Goal: Transaction & Acquisition: Purchase product/service

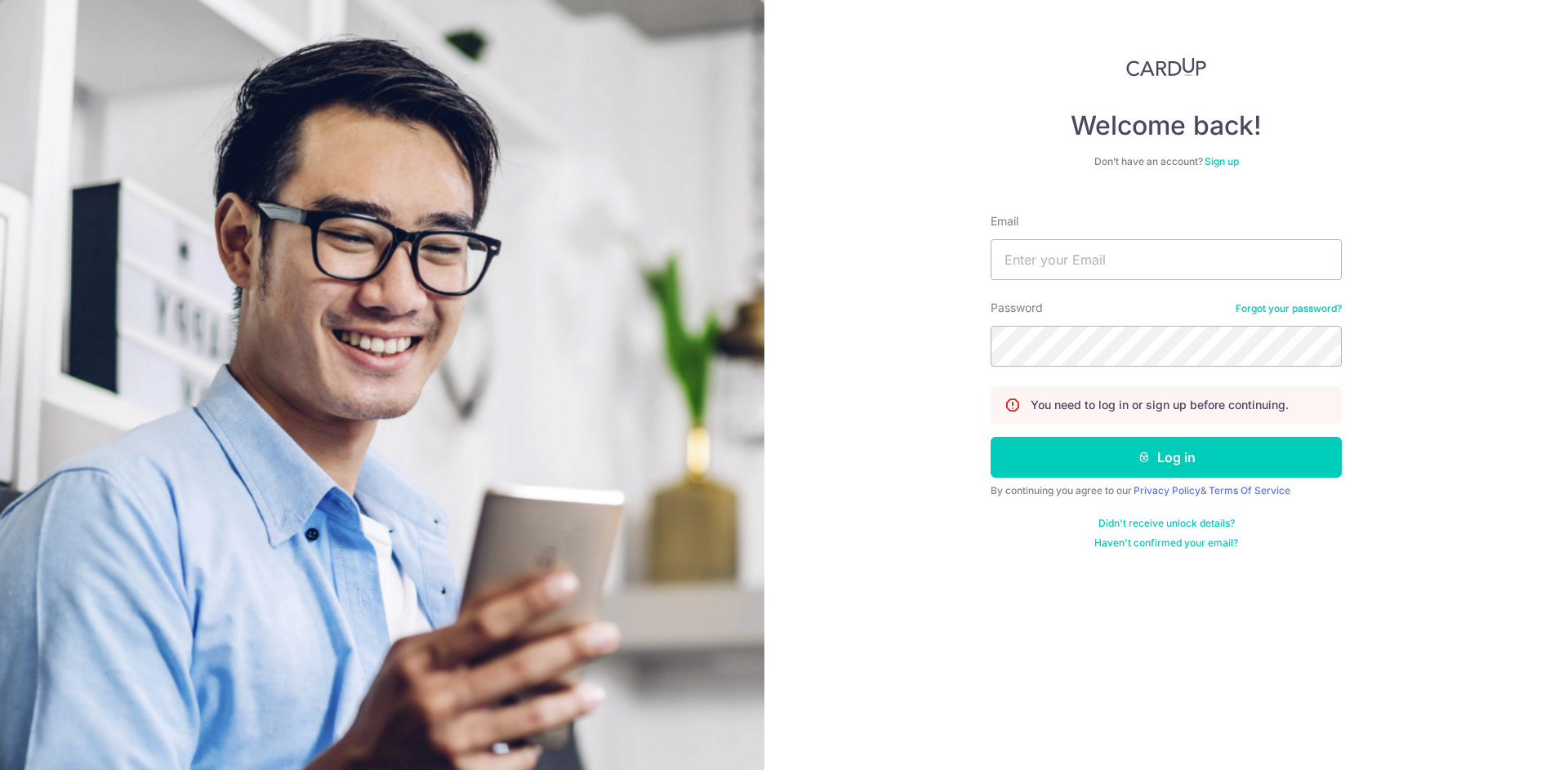
click at [1193, 238] on div "Email" at bounding box center [1165, 247] width 351 height 67
click at [1190, 252] on input "Email" at bounding box center [1165, 260] width 351 height 41
click at [0, 769] on com-1password-button at bounding box center [0, 770] width 0 height 0
type input "nataliekohwt@gmail.com"
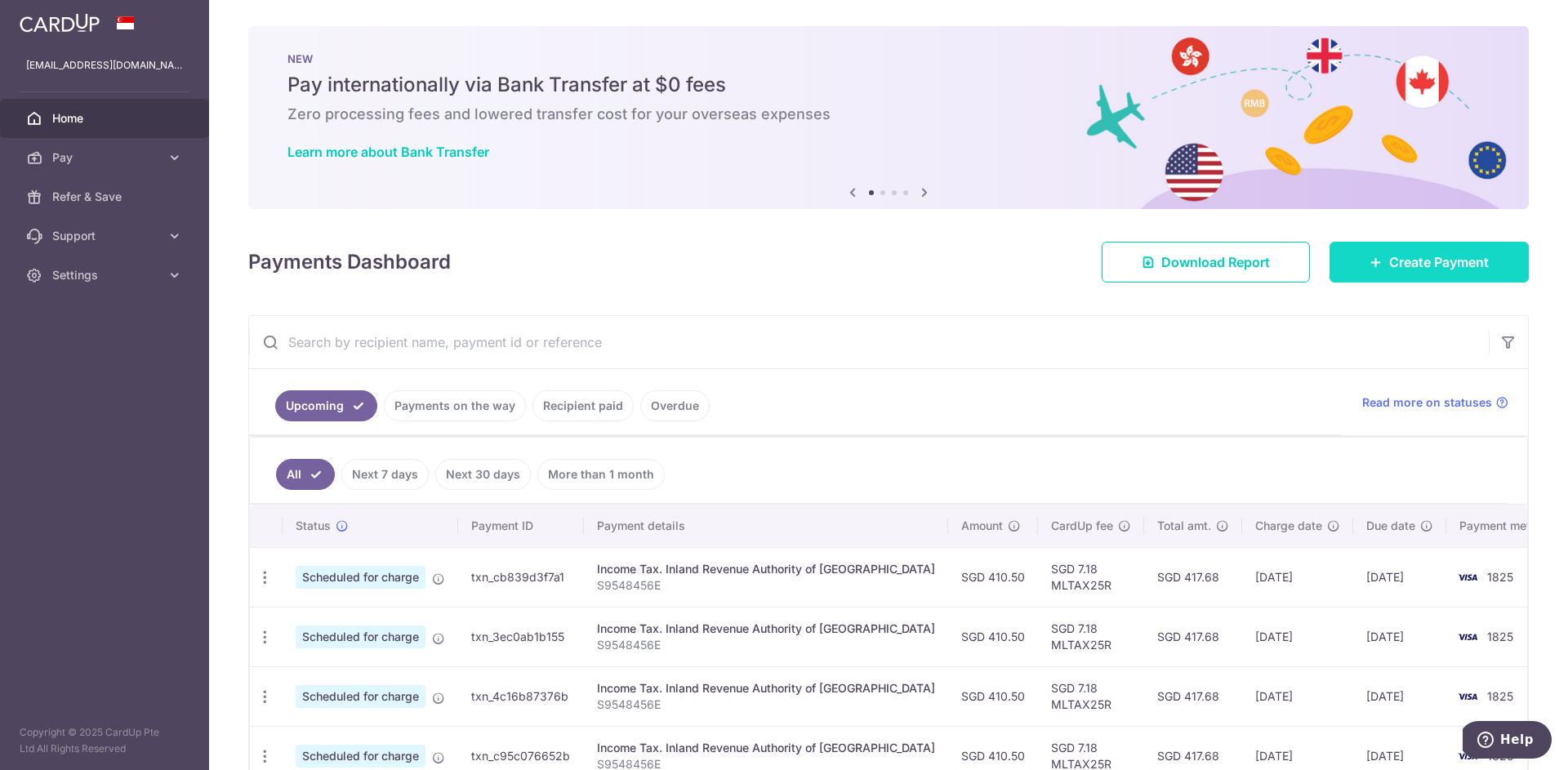
click at [1437, 252] on span "Create Payment" at bounding box center [1438, 262] width 100 height 20
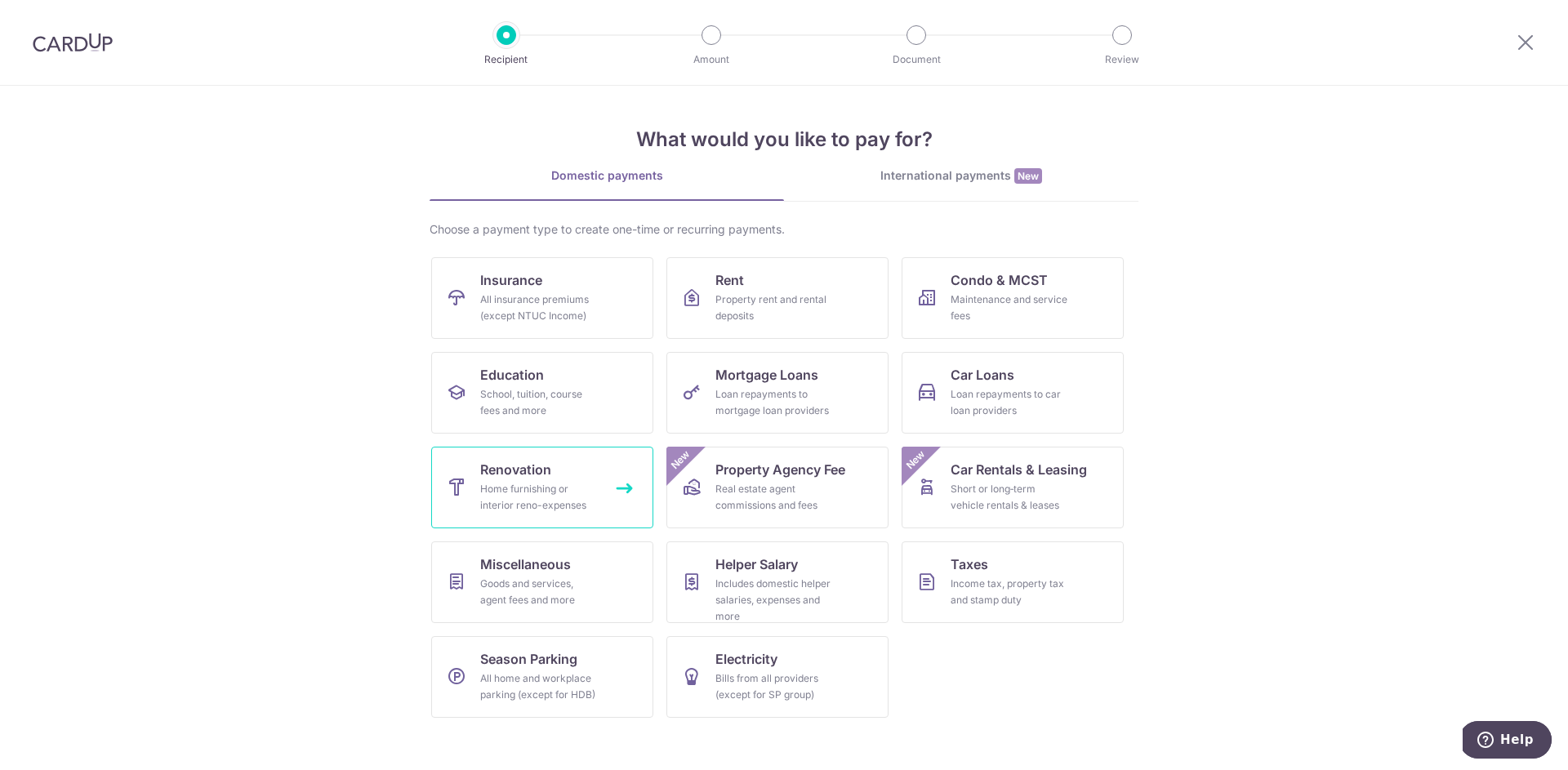
click at [469, 494] on link "Renovation Home furnishing or interior reno-expenses" at bounding box center [542, 488] width 222 height 82
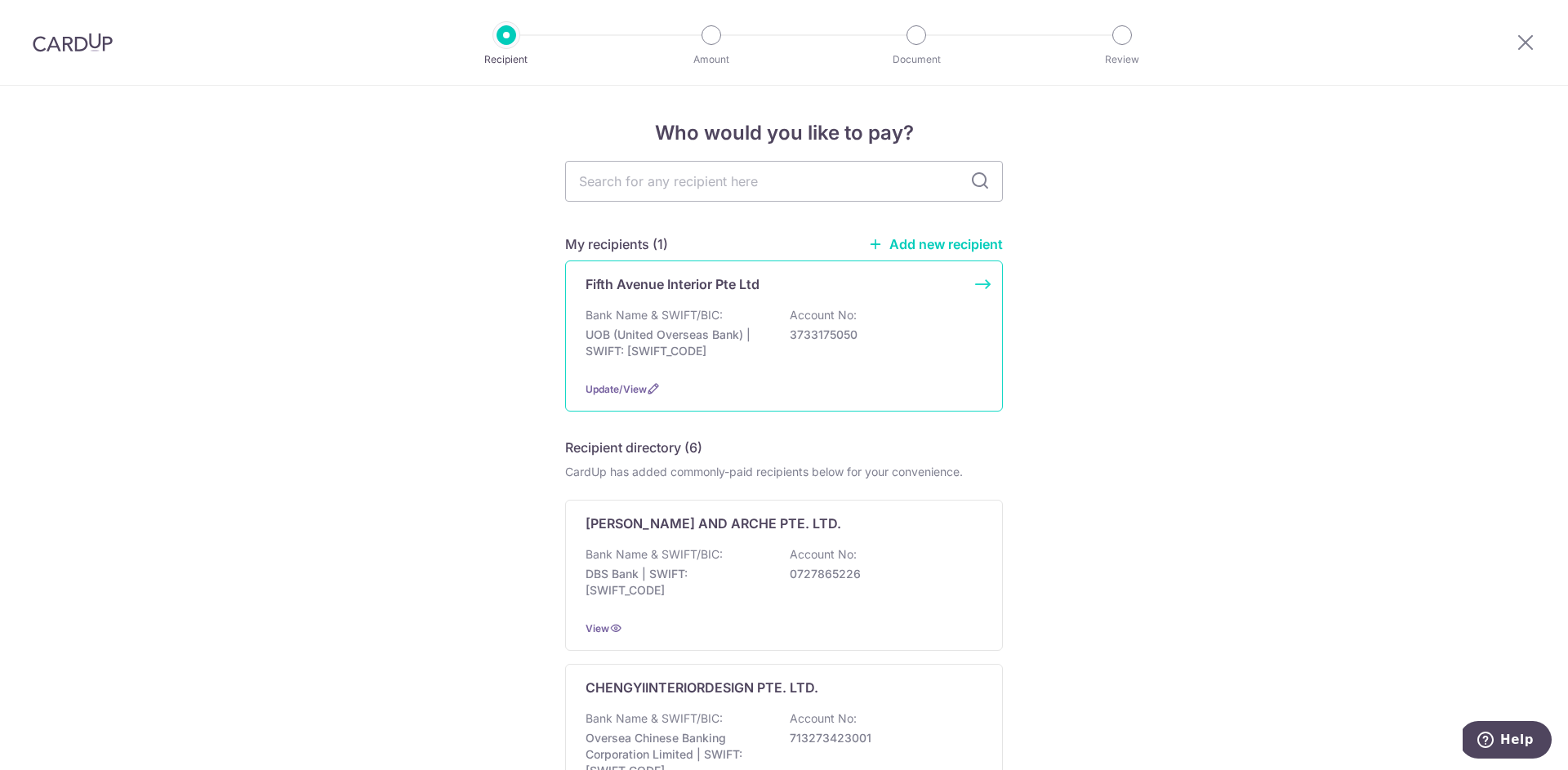
click at [869, 351] on div "Bank Name & SWIFT/BIC: UOB (United Overseas Bank) | SWIFT: UOVBSGSGXXX Account …" at bounding box center [784, 337] width 396 height 61
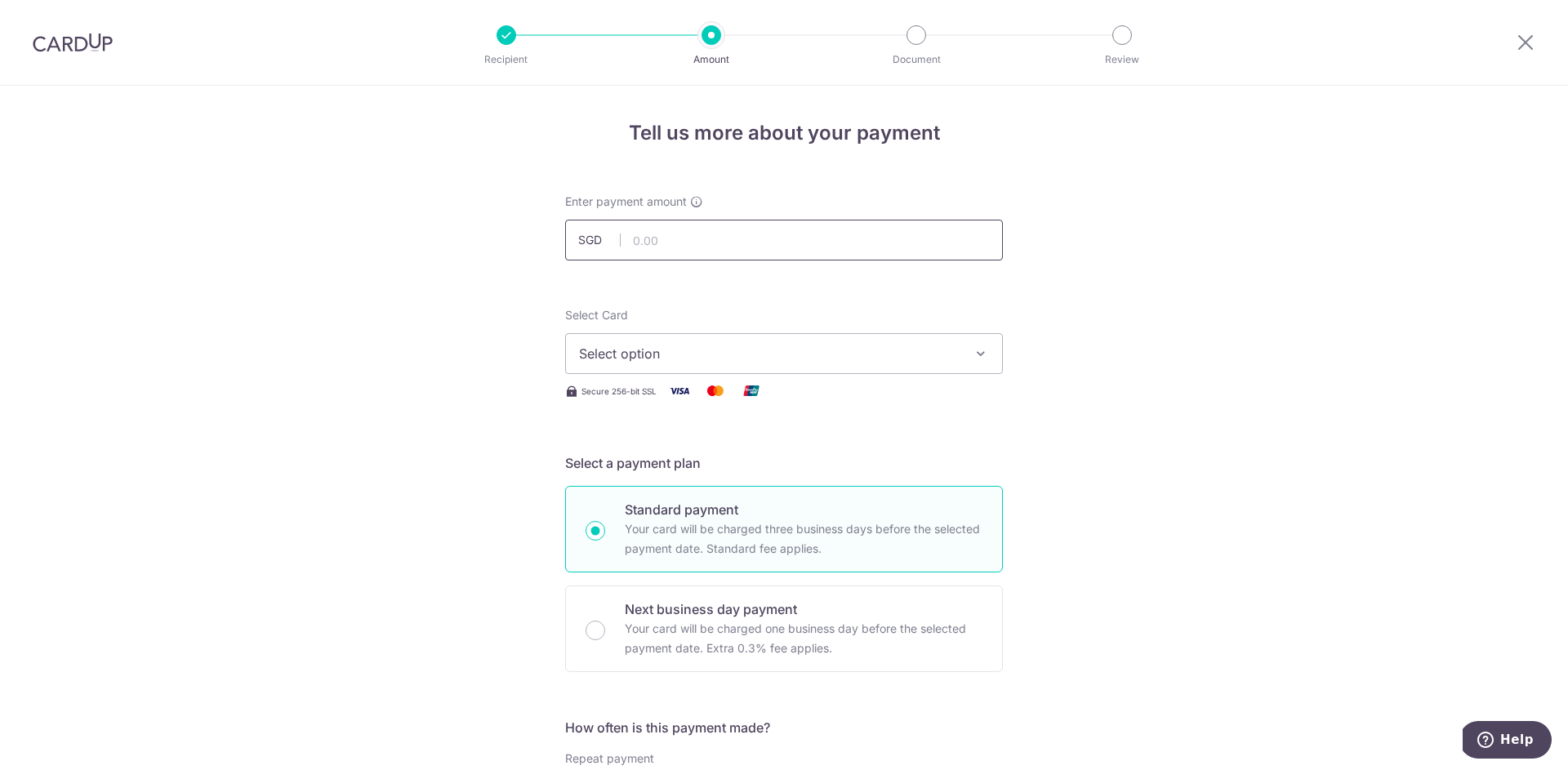
click at [762, 243] on input "text" at bounding box center [784, 240] width 437 height 41
paste input "10353.27"
type input "10,353.27"
click at [775, 358] on span "Select option" at bounding box center [769, 353] width 381 height 20
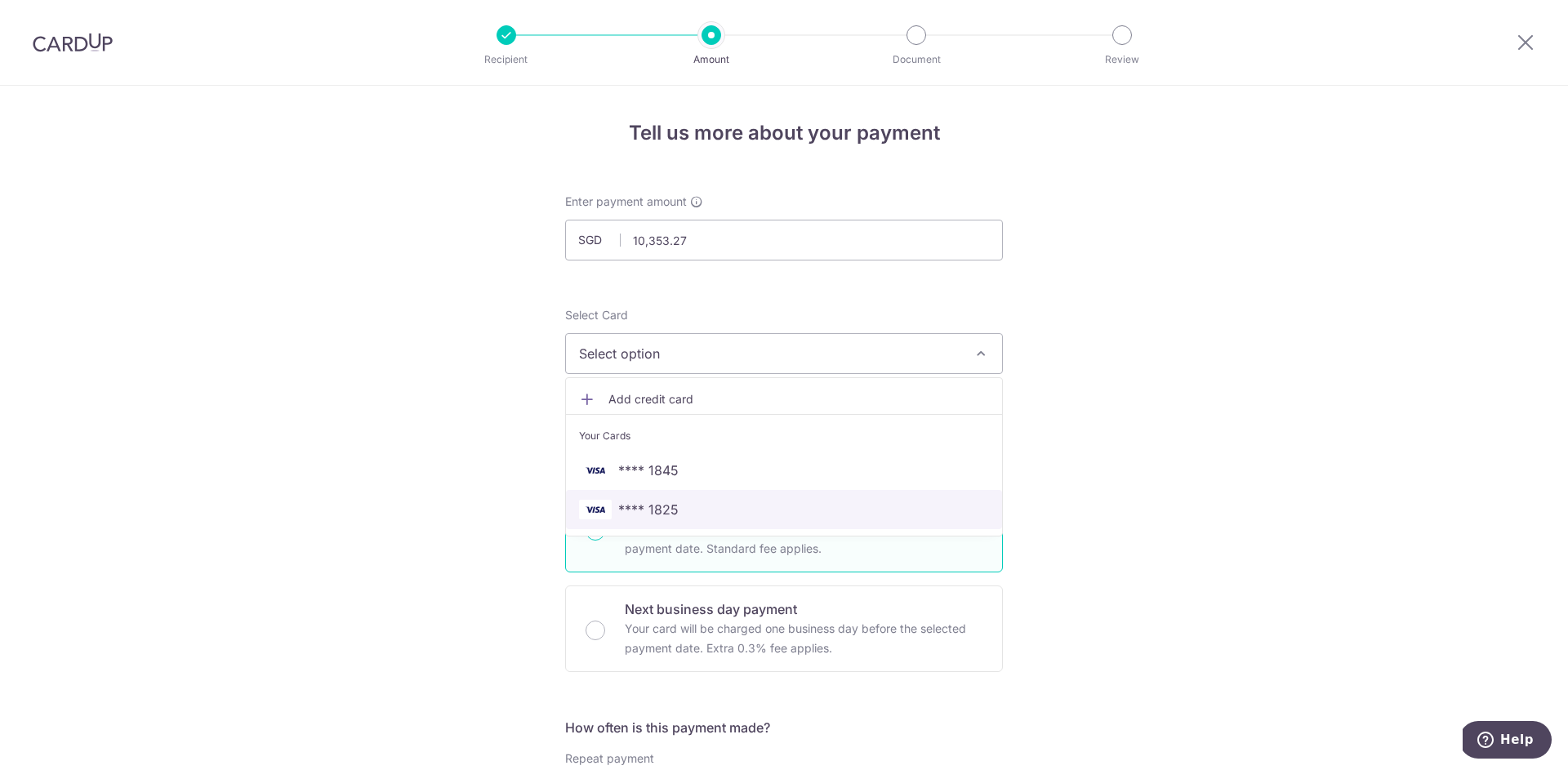
click at [776, 504] on span "**** 1825" at bounding box center [784, 509] width 409 height 20
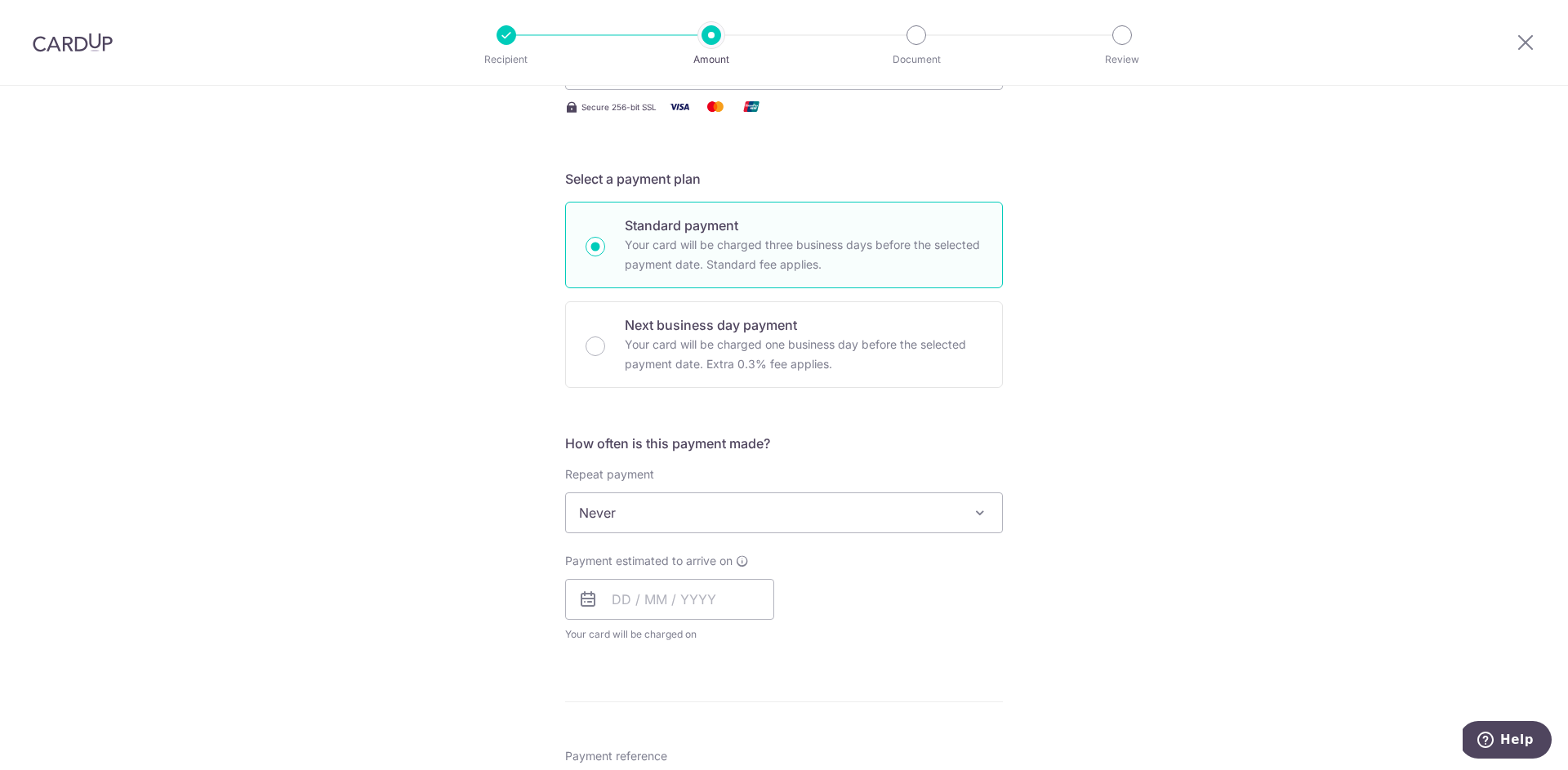
scroll to position [576, 0]
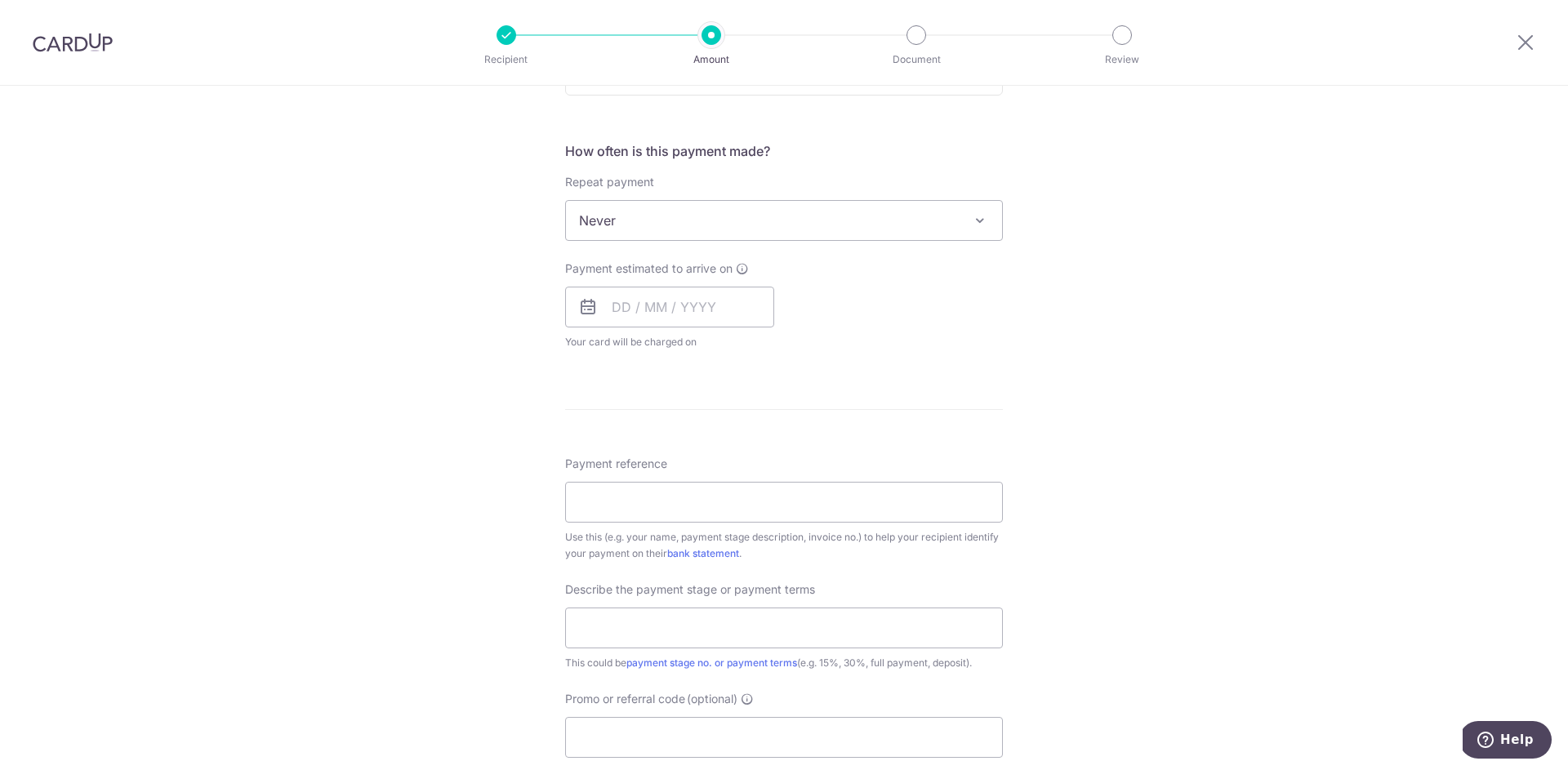
click at [685, 217] on span "Never" at bounding box center [784, 221] width 436 height 39
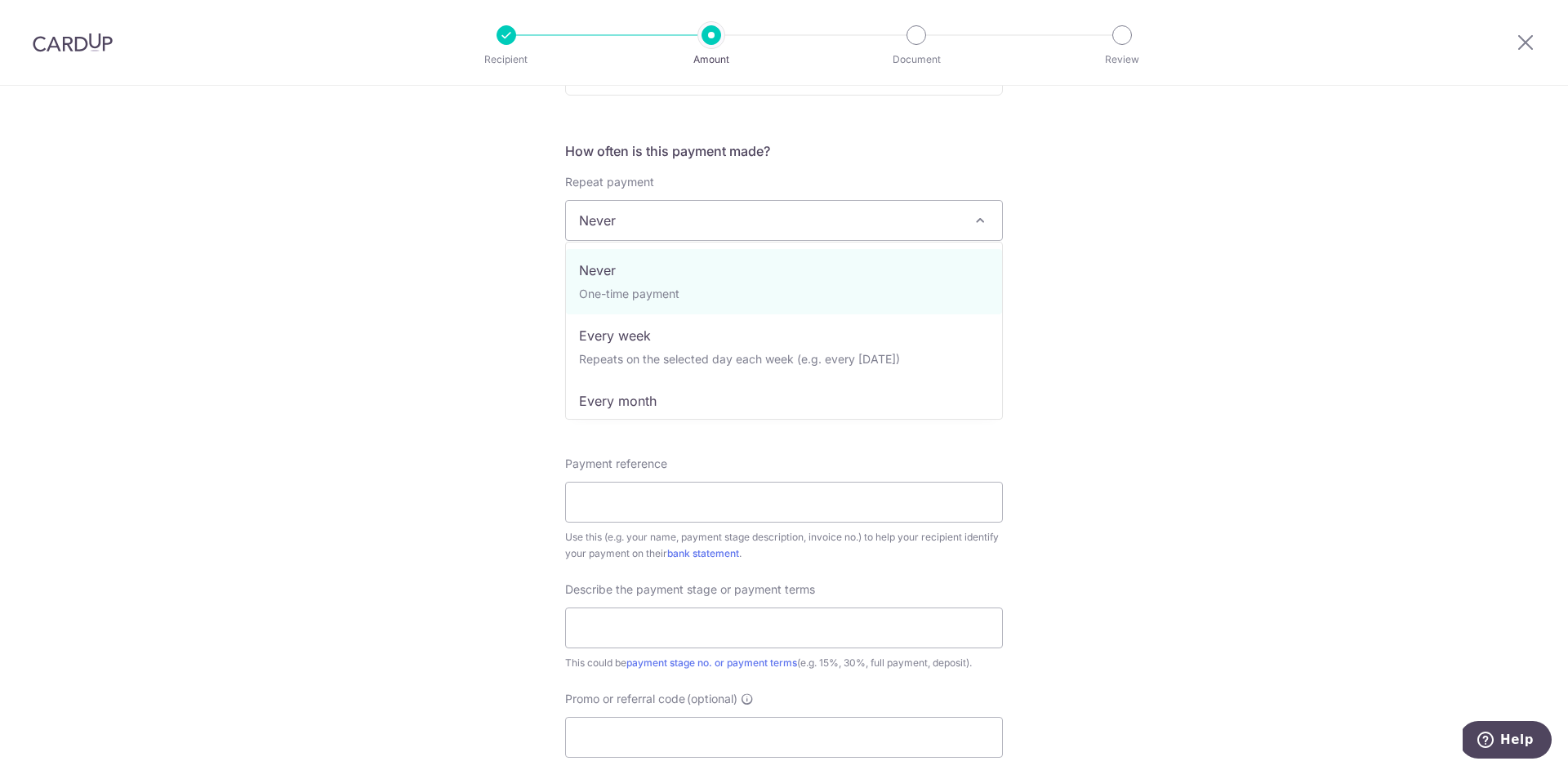
click at [348, 250] on div "Tell us more about your payment Enter payment amount SGD 10,353.27 10353.27 Sel…" at bounding box center [784, 303] width 1568 height 1587
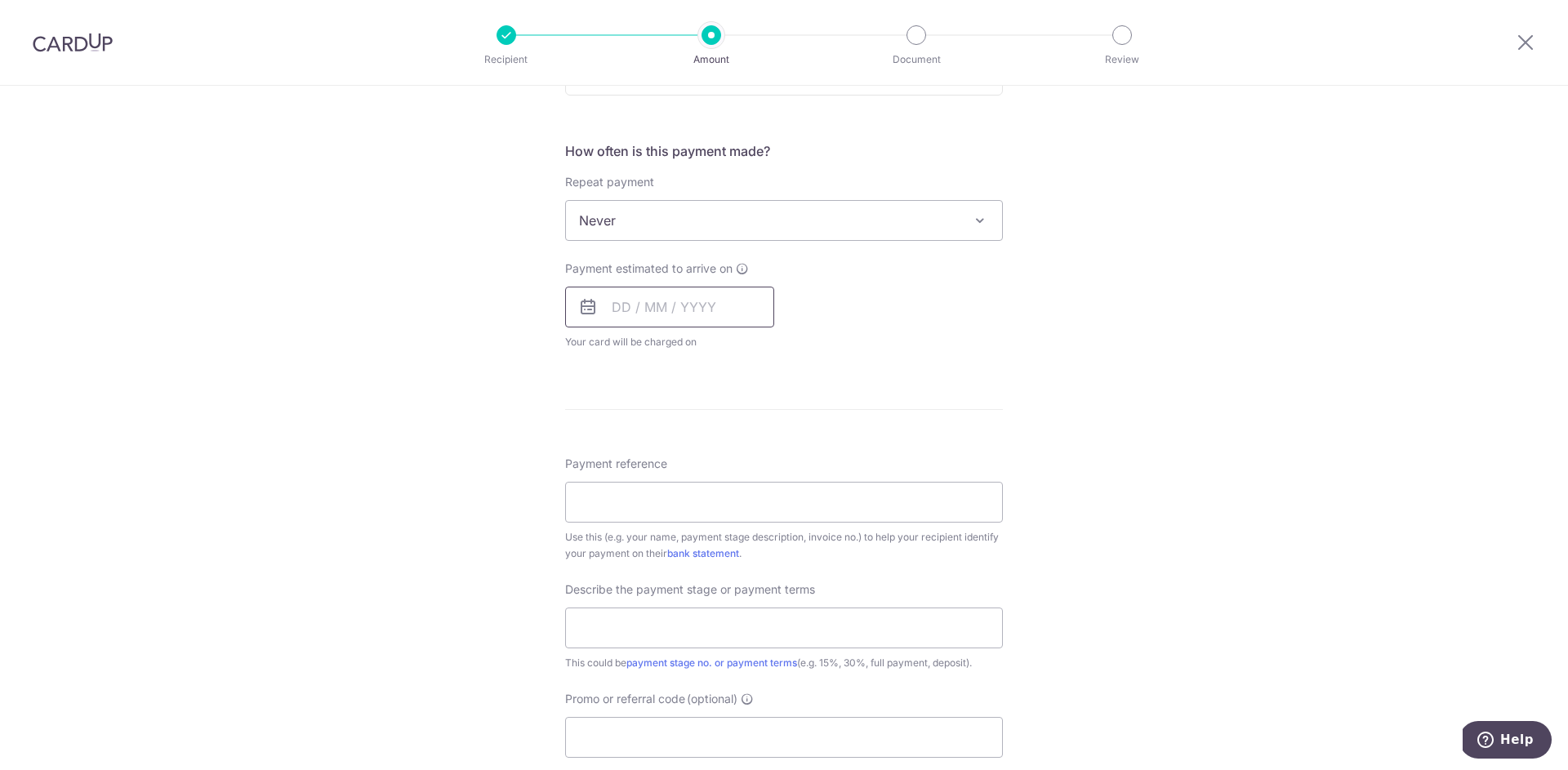
click at [703, 290] on input "text" at bounding box center [669, 307] width 209 height 41
click at [726, 487] on link "16" at bounding box center [729, 489] width 26 height 26
type input "[DATE]"
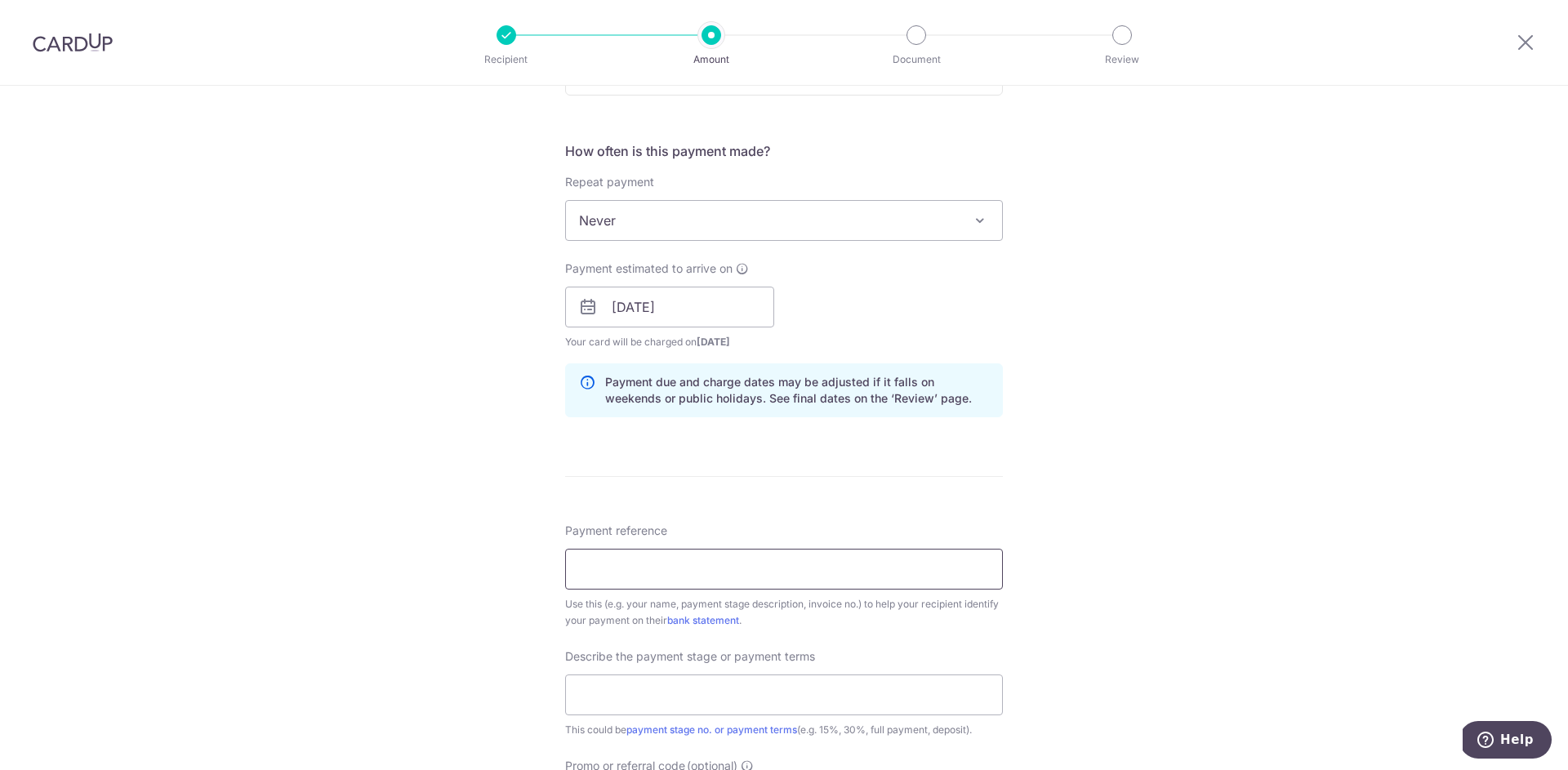
click at [651, 567] on input "Payment reference" at bounding box center [784, 570] width 437 height 41
paste input "FAIO-DSH0040-2025-R"
type input "FAIO-DSH0040-2025-R"
click at [720, 691] on input "text" at bounding box center [784, 696] width 437 height 41
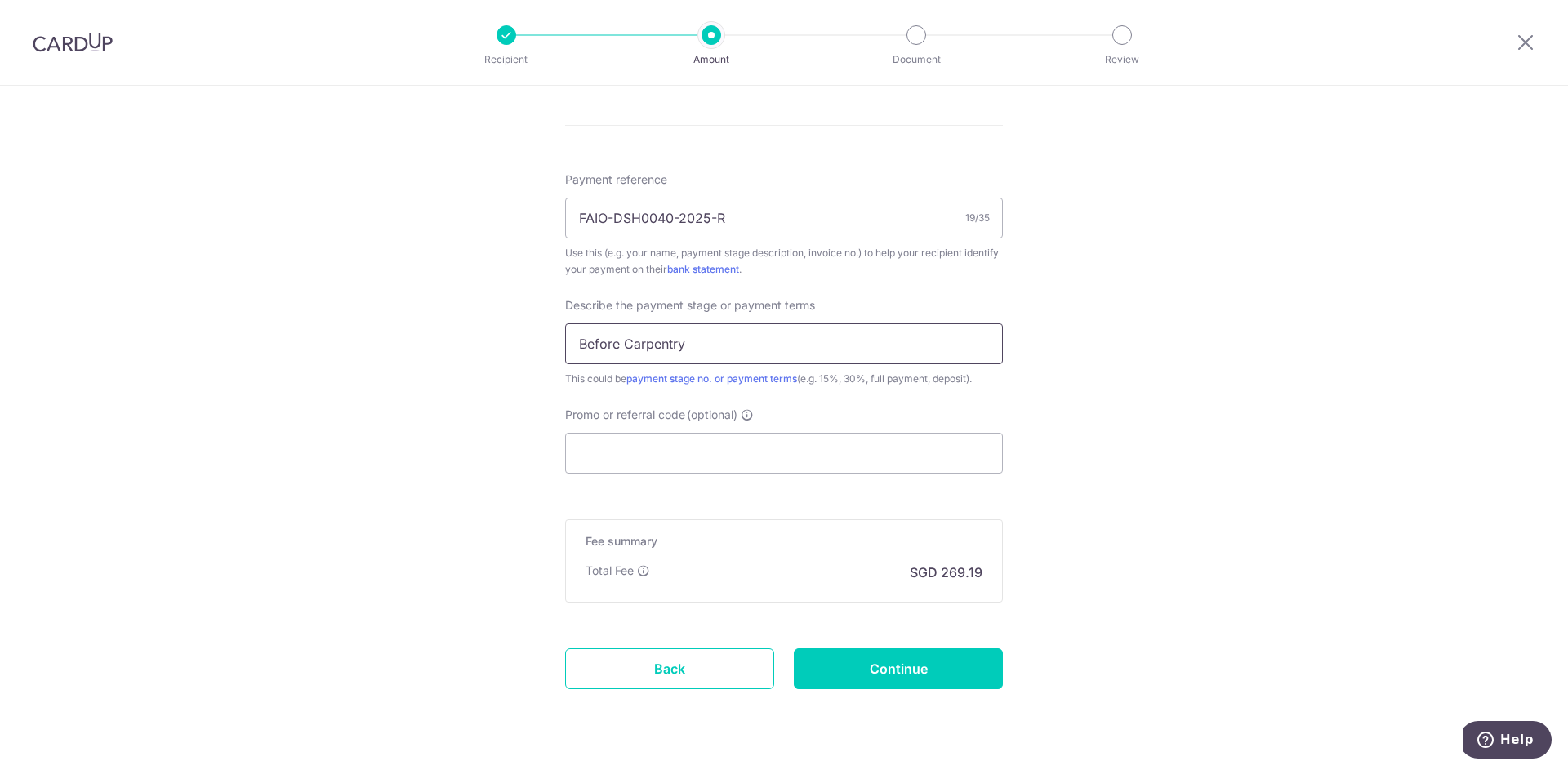
scroll to position [966, 0]
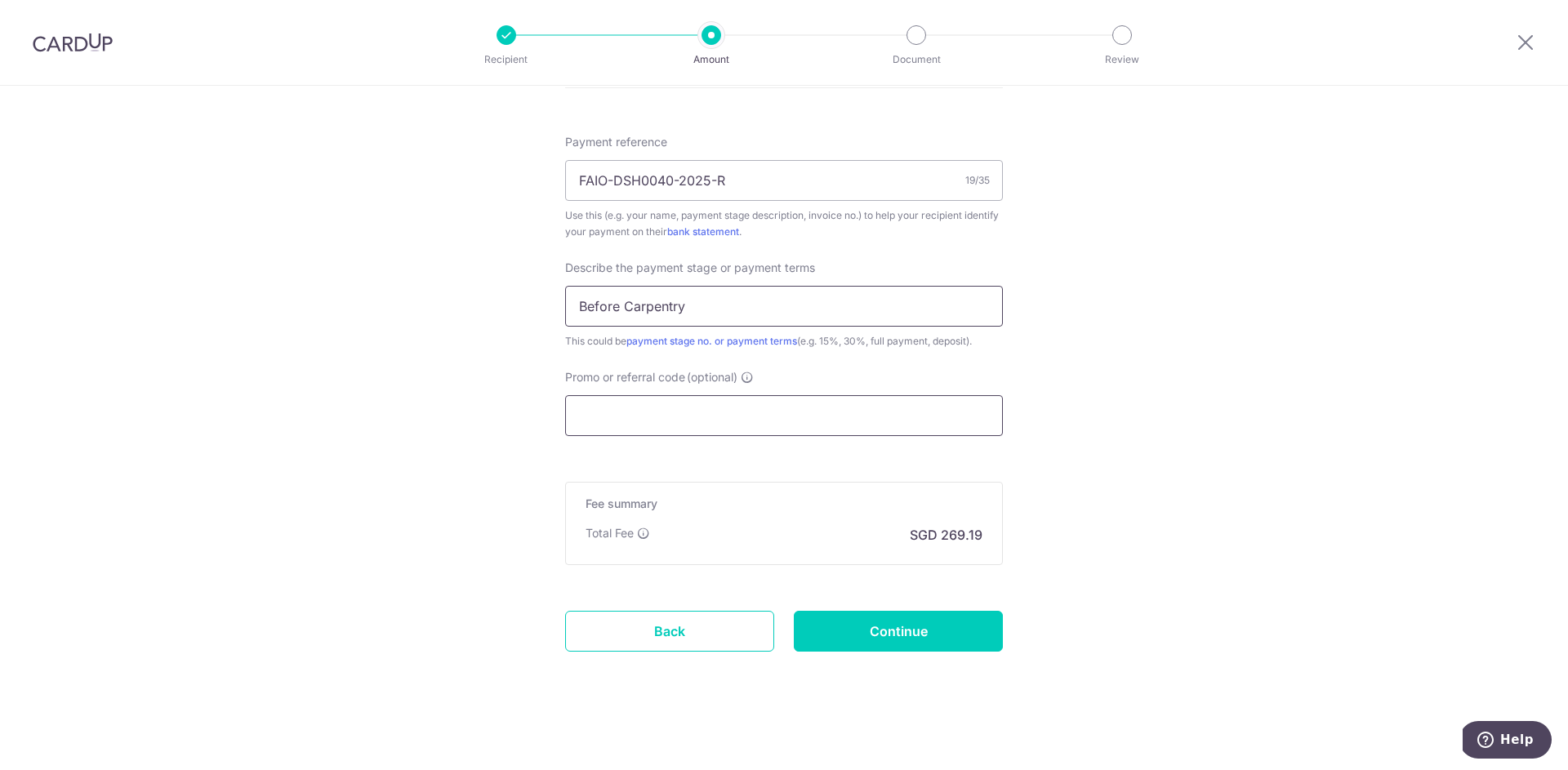
type input "Before Carpentry"
click at [644, 418] on input "Promo or referral code (optional)" at bounding box center [784, 416] width 437 height 41
paste input "RENO25ONE"
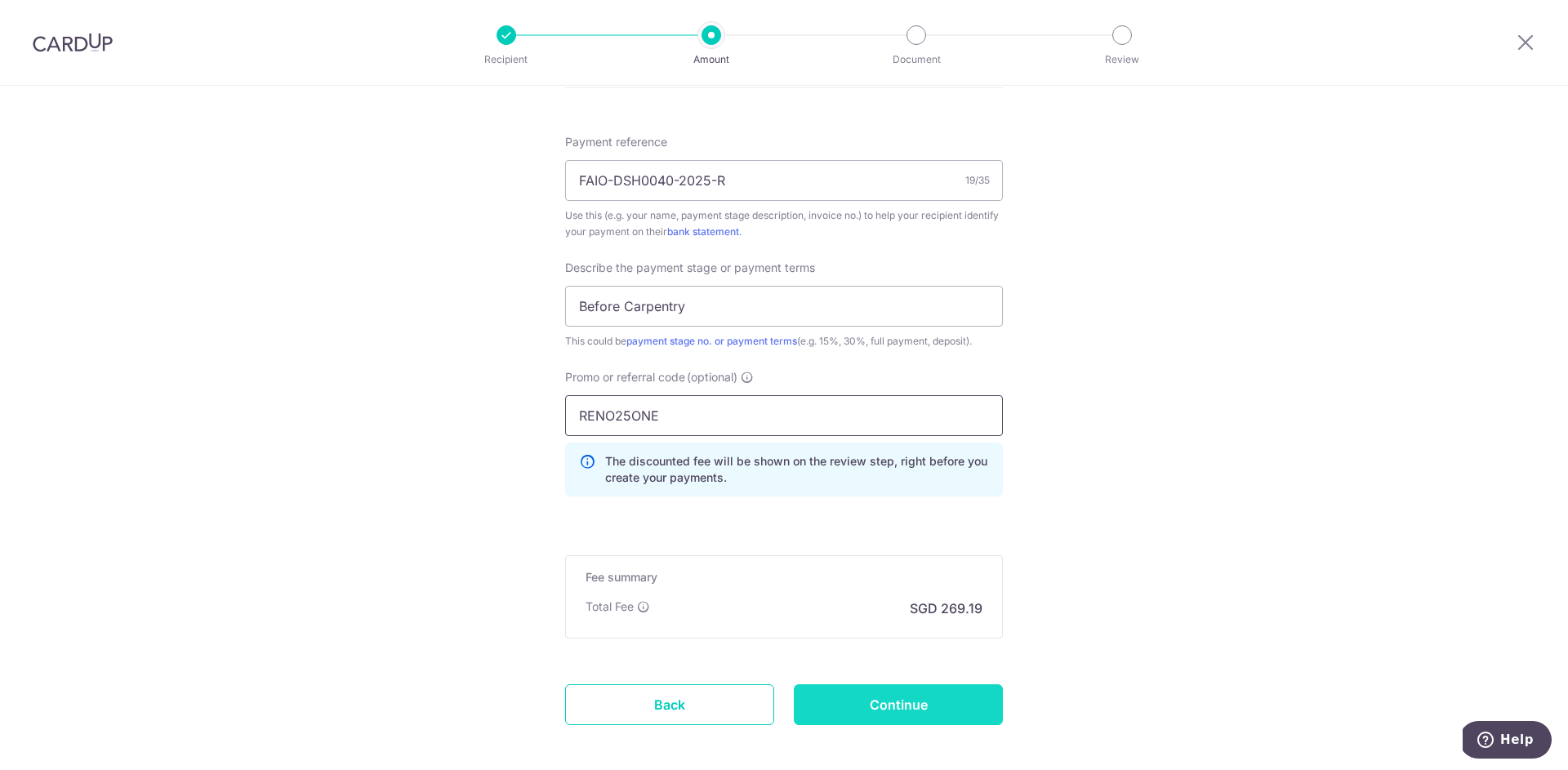
type input "RENO25ONE"
click at [935, 692] on input "Continue" at bounding box center [898, 705] width 209 height 41
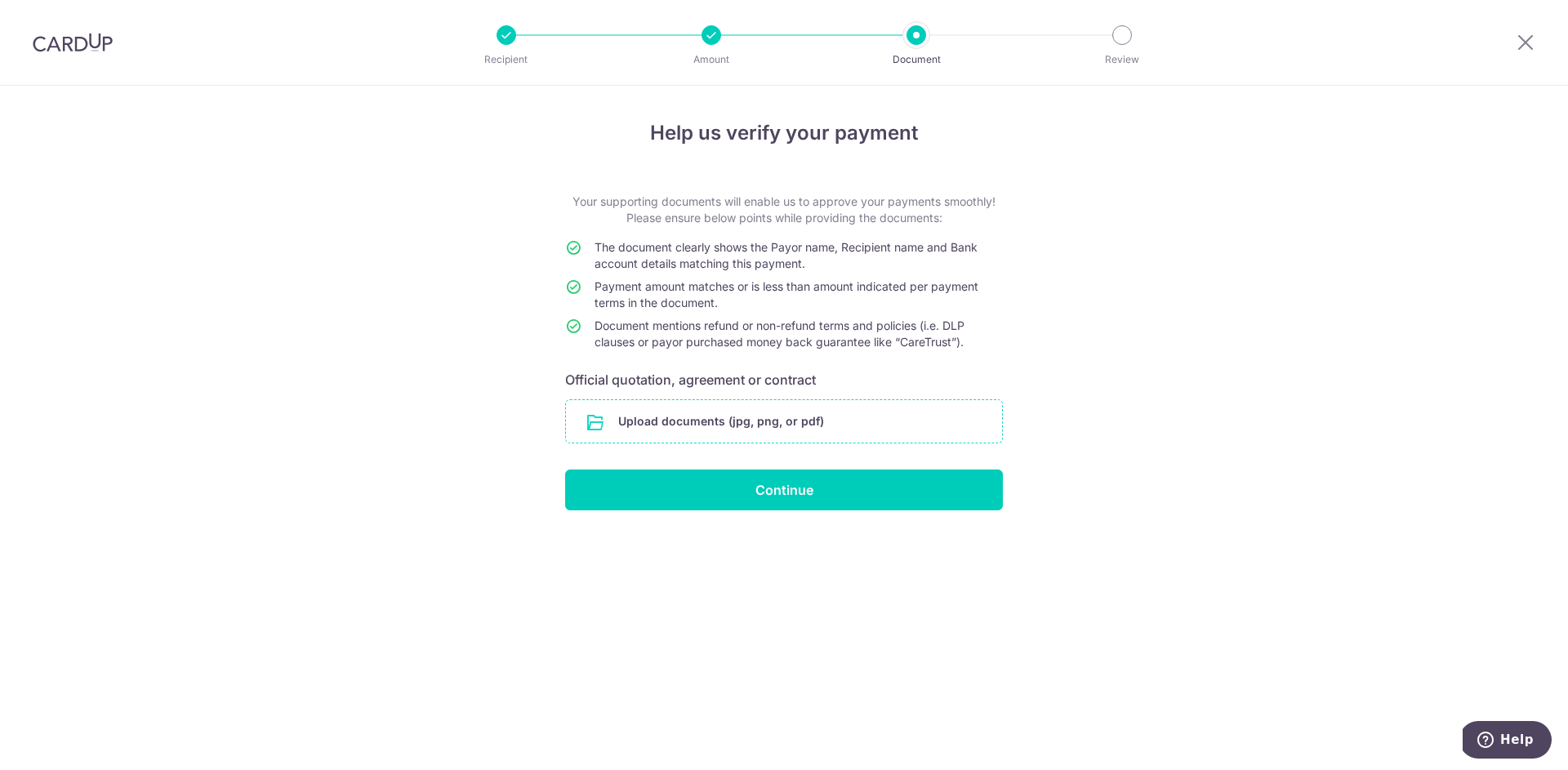
click at [817, 414] on input "file" at bounding box center [784, 422] width 436 height 43
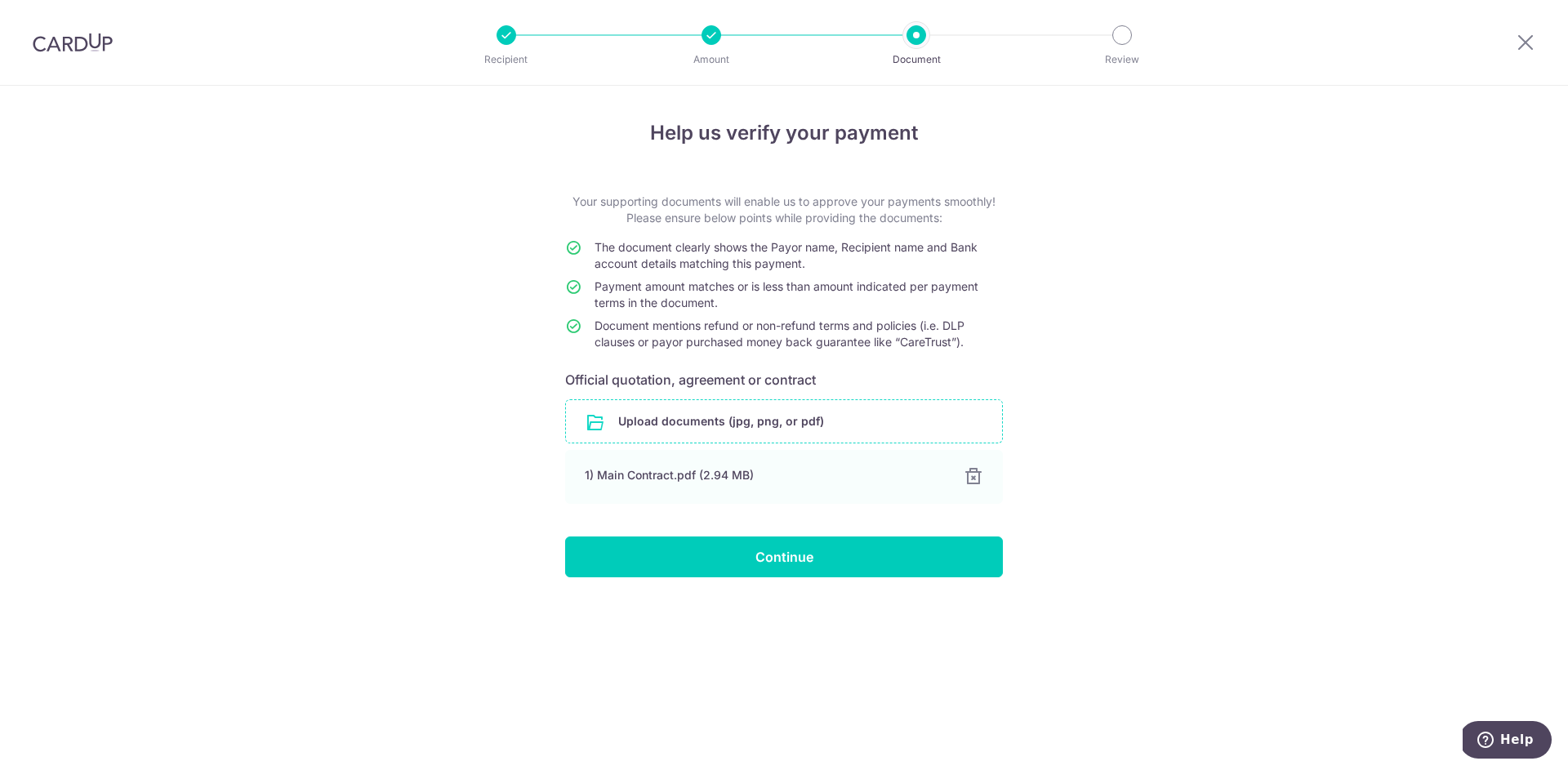
click at [699, 418] on input "file" at bounding box center [784, 422] width 436 height 43
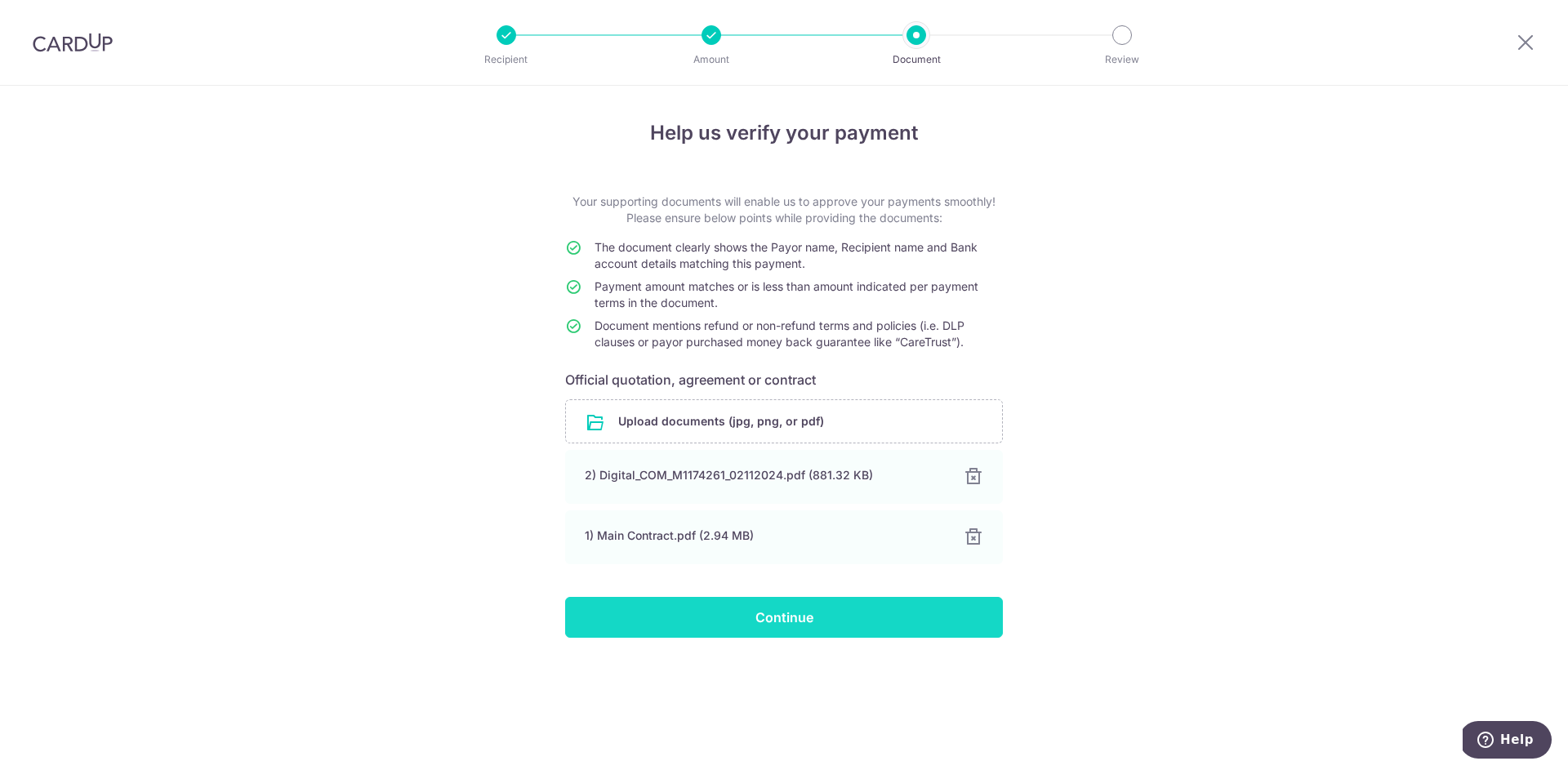
click at [883, 616] on input "Continue" at bounding box center [784, 617] width 437 height 41
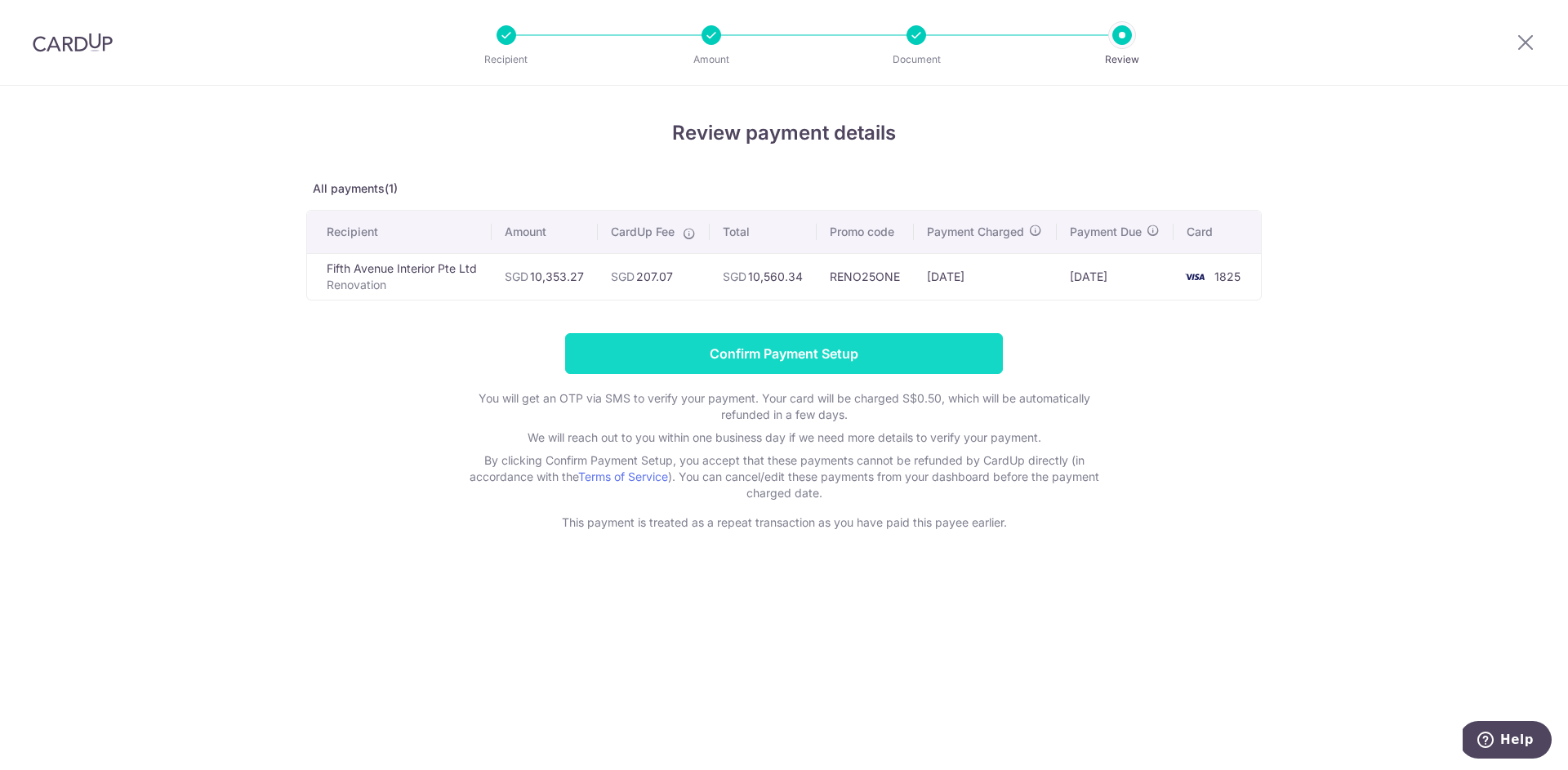
click at [894, 358] on input "Confirm Payment Setup" at bounding box center [784, 354] width 437 height 41
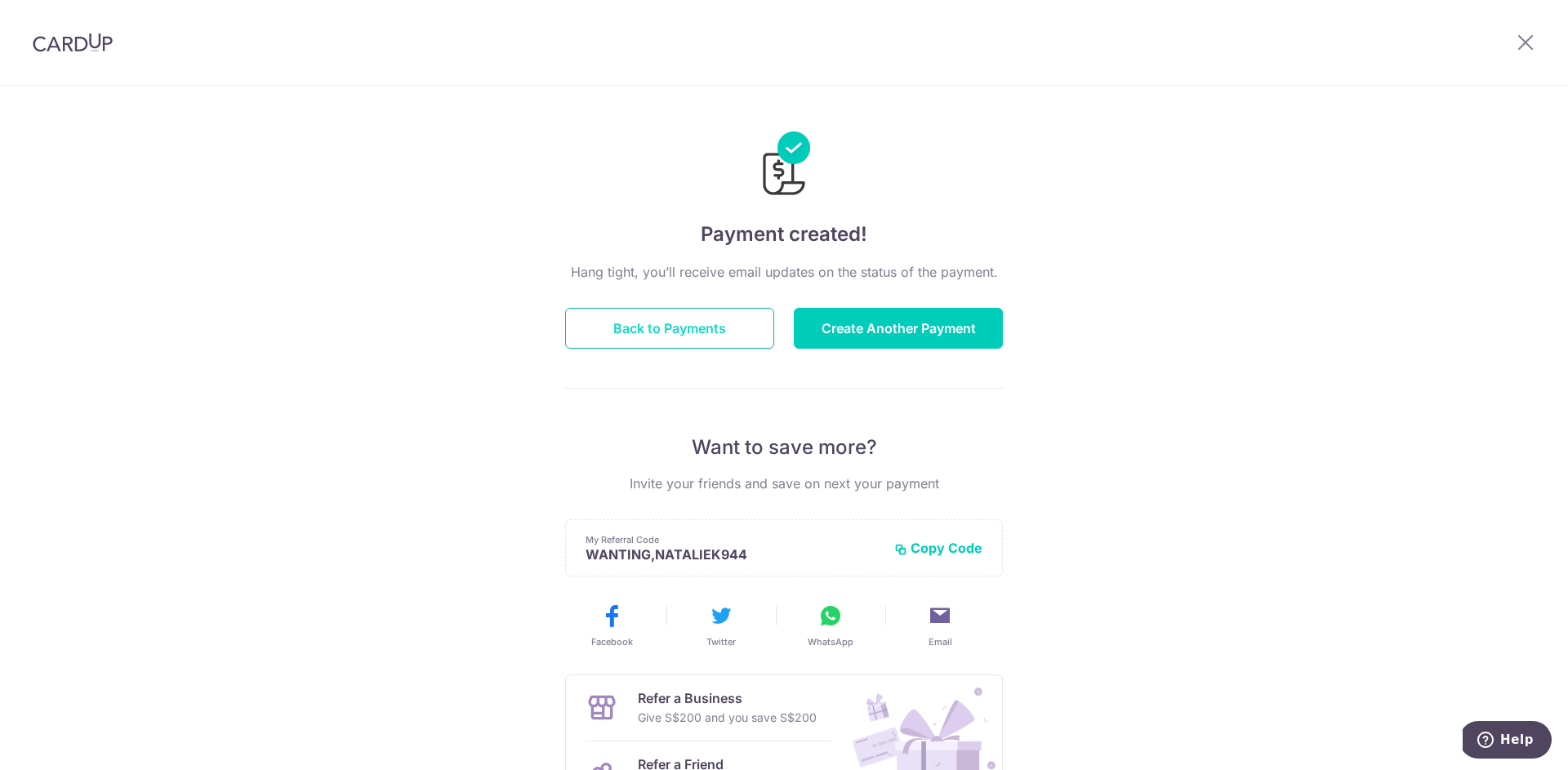
click at [726, 313] on button "Back to Payments" at bounding box center [669, 329] width 209 height 41
